Goal: Task Accomplishment & Management: Complete application form

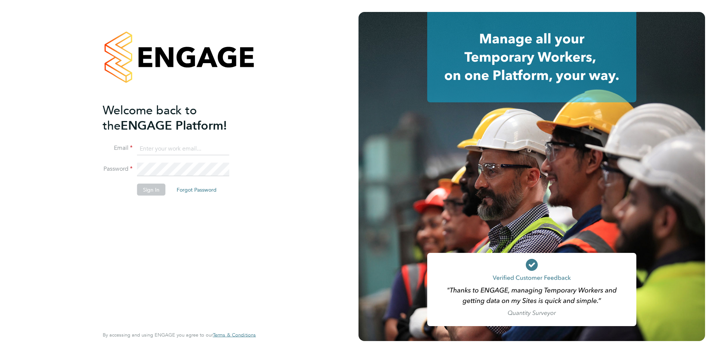
type input "[PERSON_NAME][EMAIL_ADDRESS][PERSON_NAME][DOMAIN_NAME]"
click at [151, 192] on button "Sign In" at bounding box center [151, 190] width 28 height 12
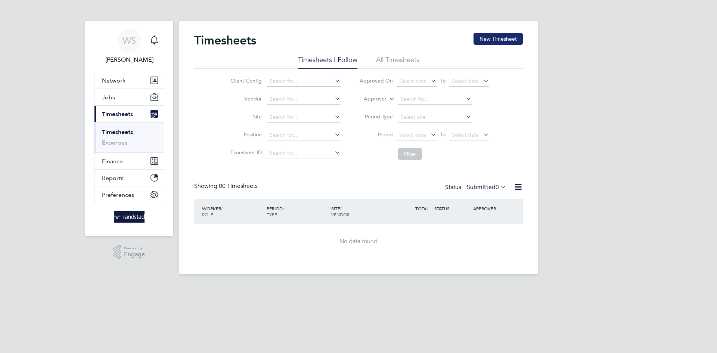
click at [483, 39] on button "New Timesheet" at bounding box center [498, 39] width 49 height 12
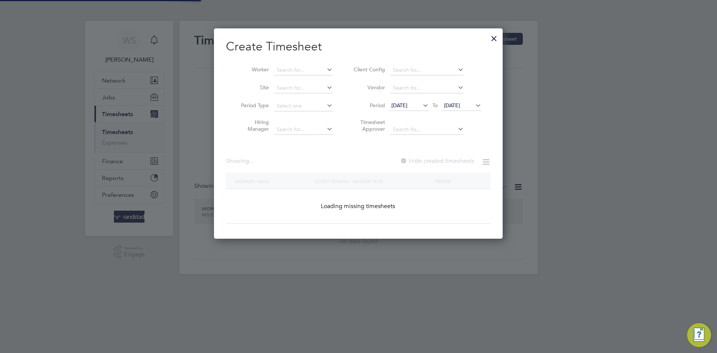
scroll to position [211, 289]
click at [281, 68] on input at bounding box center [303, 70] width 59 height 10
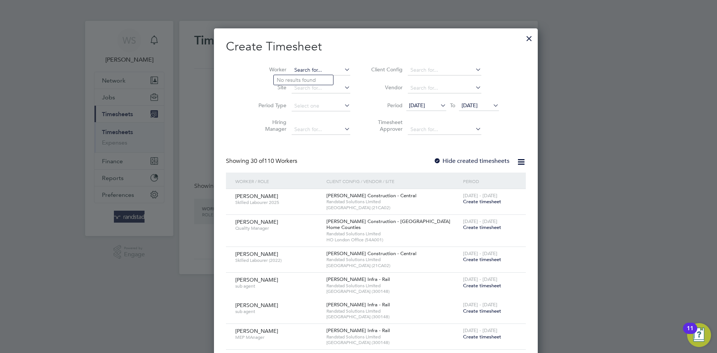
paste input "Daniel Elliott"
type input "Daniel Elliott"
click at [289, 80] on b "Daniel" at bounding box center [298, 80] width 43 height 6
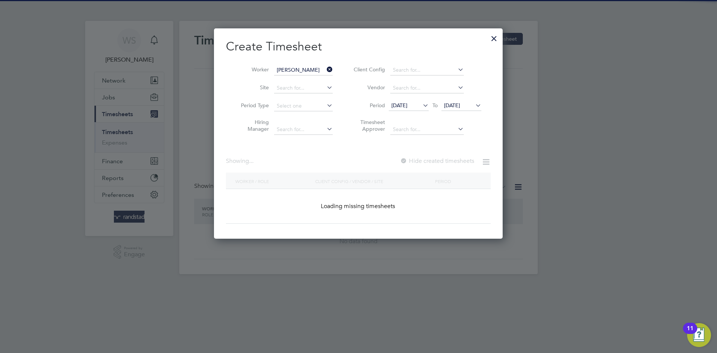
scroll to position [227, 289]
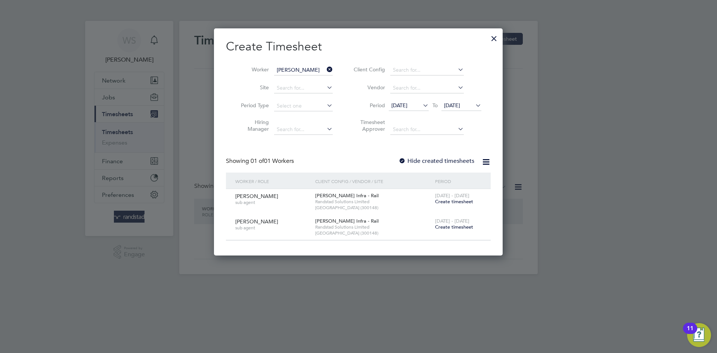
click at [406, 106] on span "14 Aug 2025" at bounding box center [399, 105] width 16 height 7
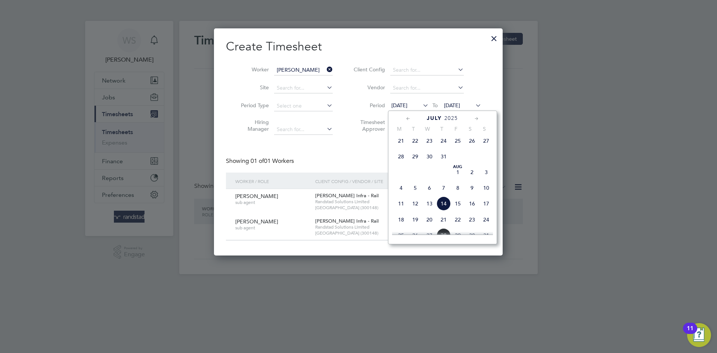
scroll to position [146, 0]
click at [417, 170] on span "Jul" at bounding box center [415, 168] width 14 height 4
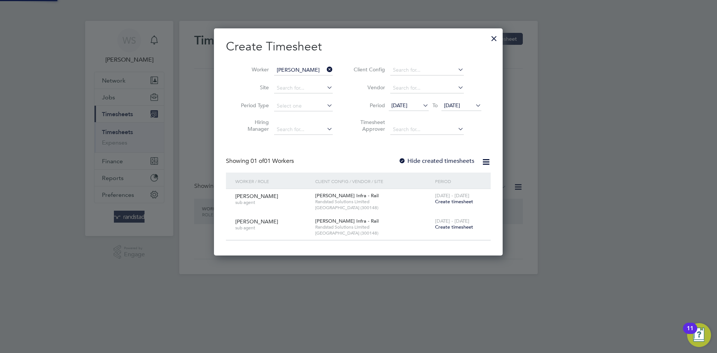
scroll to position [227, 289]
click at [402, 159] on div at bounding box center [402, 161] width 7 height 7
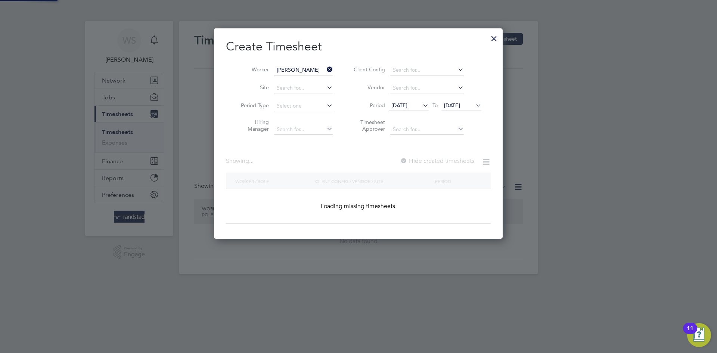
scroll to position [379, 289]
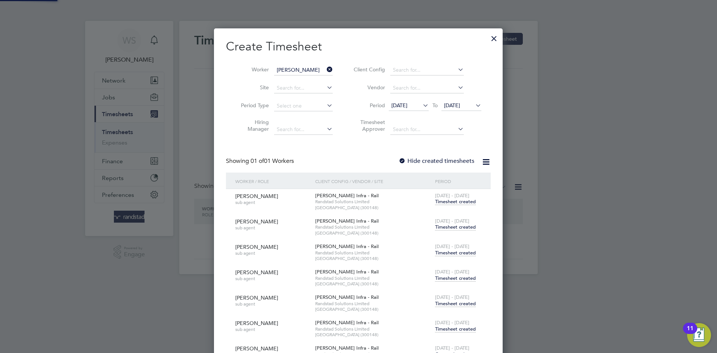
click at [402, 159] on div at bounding box center [402, 161] width 7 height 7
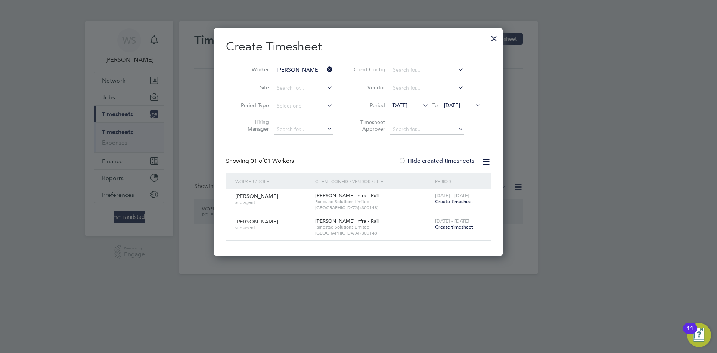
scroll to position [227, 289]
click at [407, 102] on span "01 Jul 2025" at bounding box center [399, 105] width 16 height 7
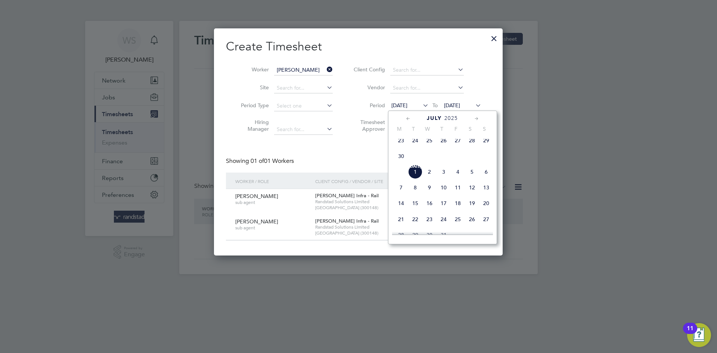
click at [428, 173] on span "2" at bounding box center [429, 172] width 14 height 14
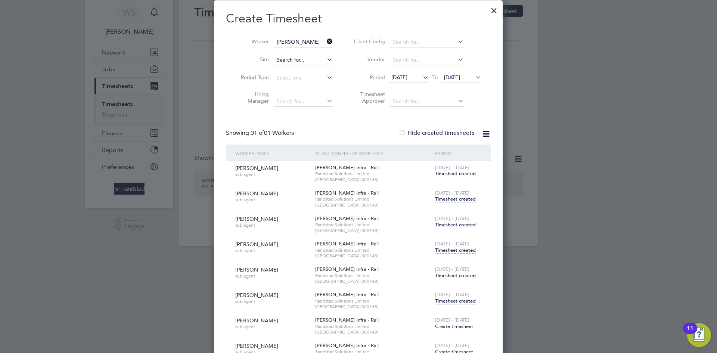
scroll to position [0, 0]
